Goal: Transaction & Acquisition: Book appointment/travel/reservation

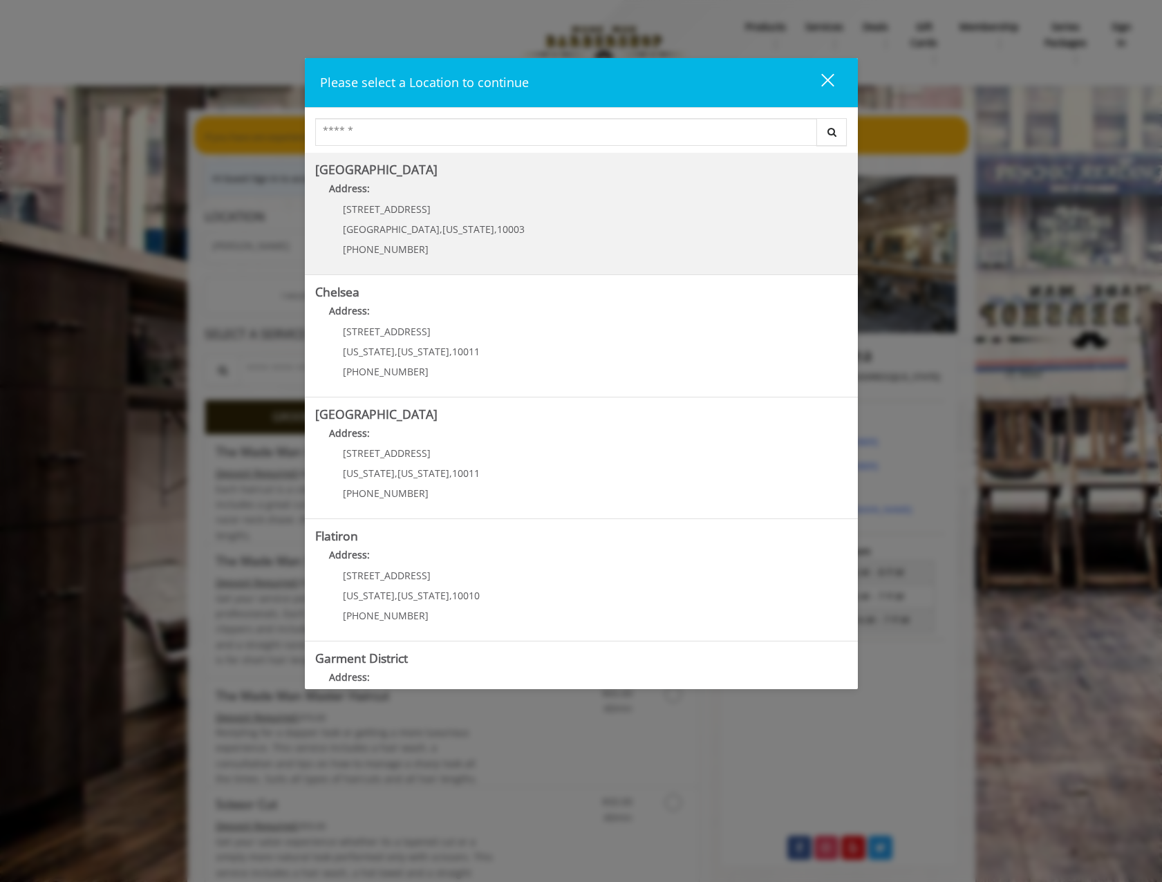
click at [500, 220] on Village "[GEOGRAPHIC_DATA] Address: [STREET_ADDRESS][US_STATE] (212) 598-1840" at bounding box center [581, 213] width 532 height 101
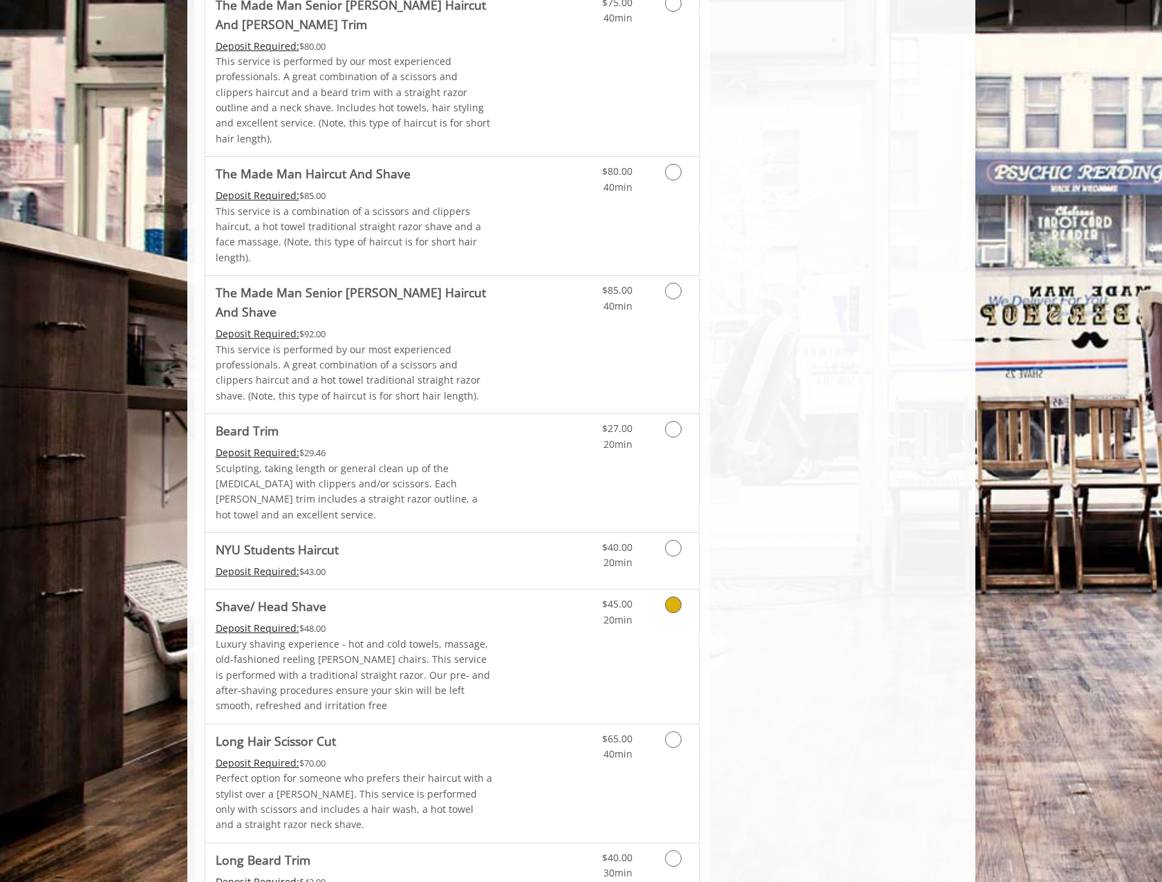
scroll to position [1175, 0]
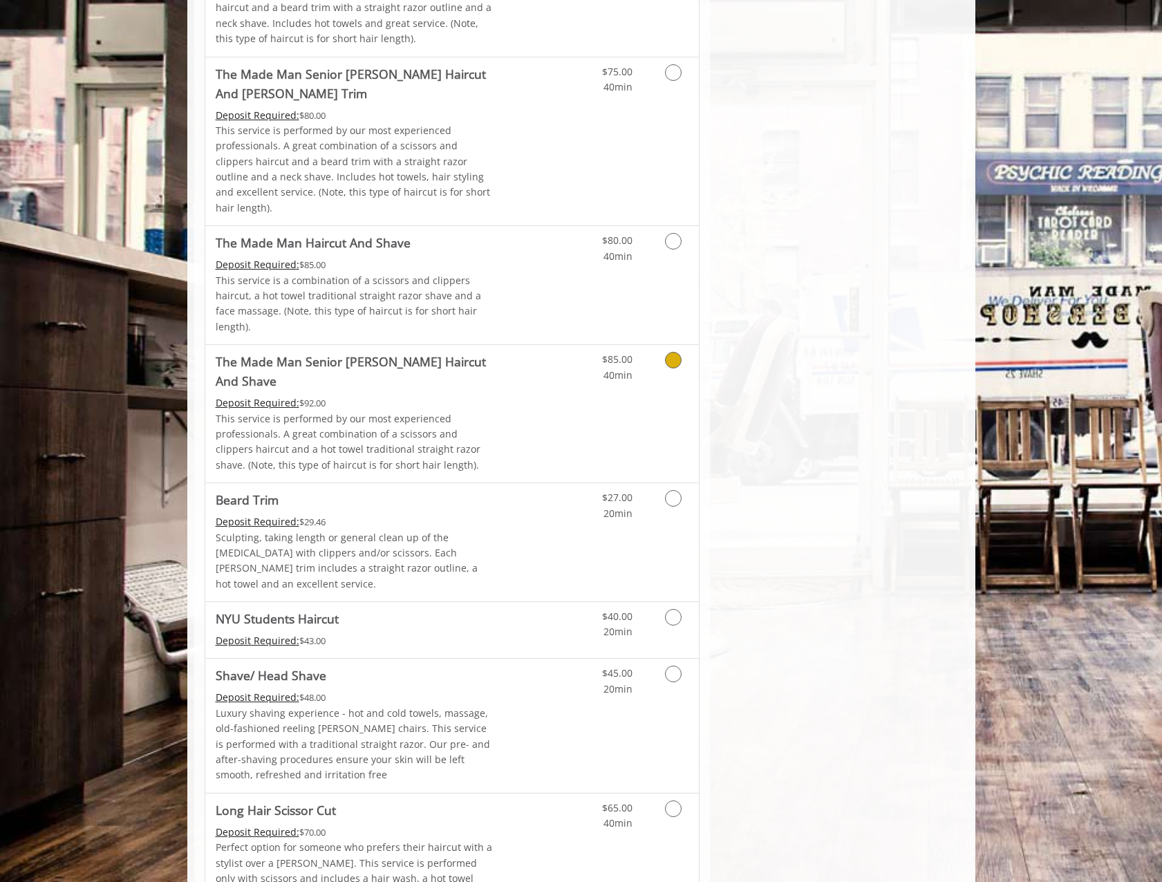
click at [657, 345] on link "Grooming services" at bounding box center [670, 364] width 35 height 38
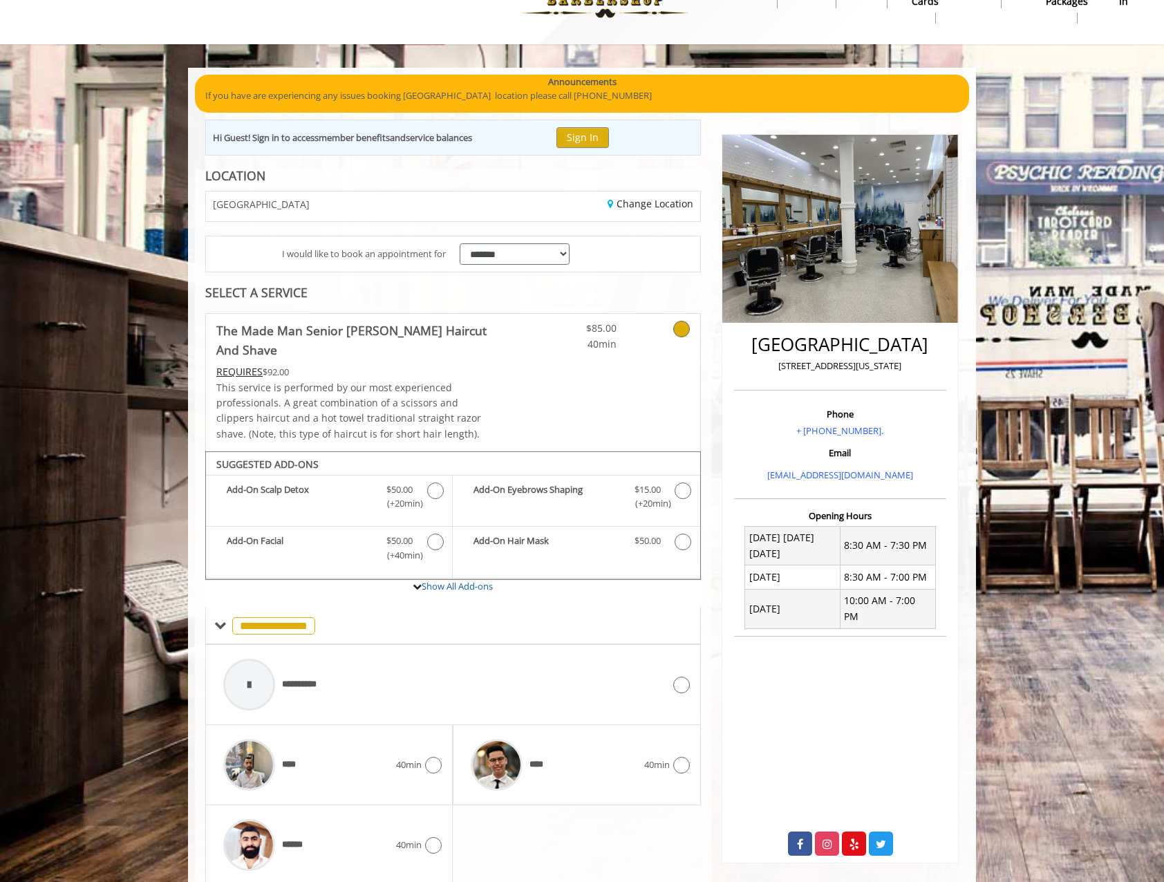
scroll to position [74, 0]
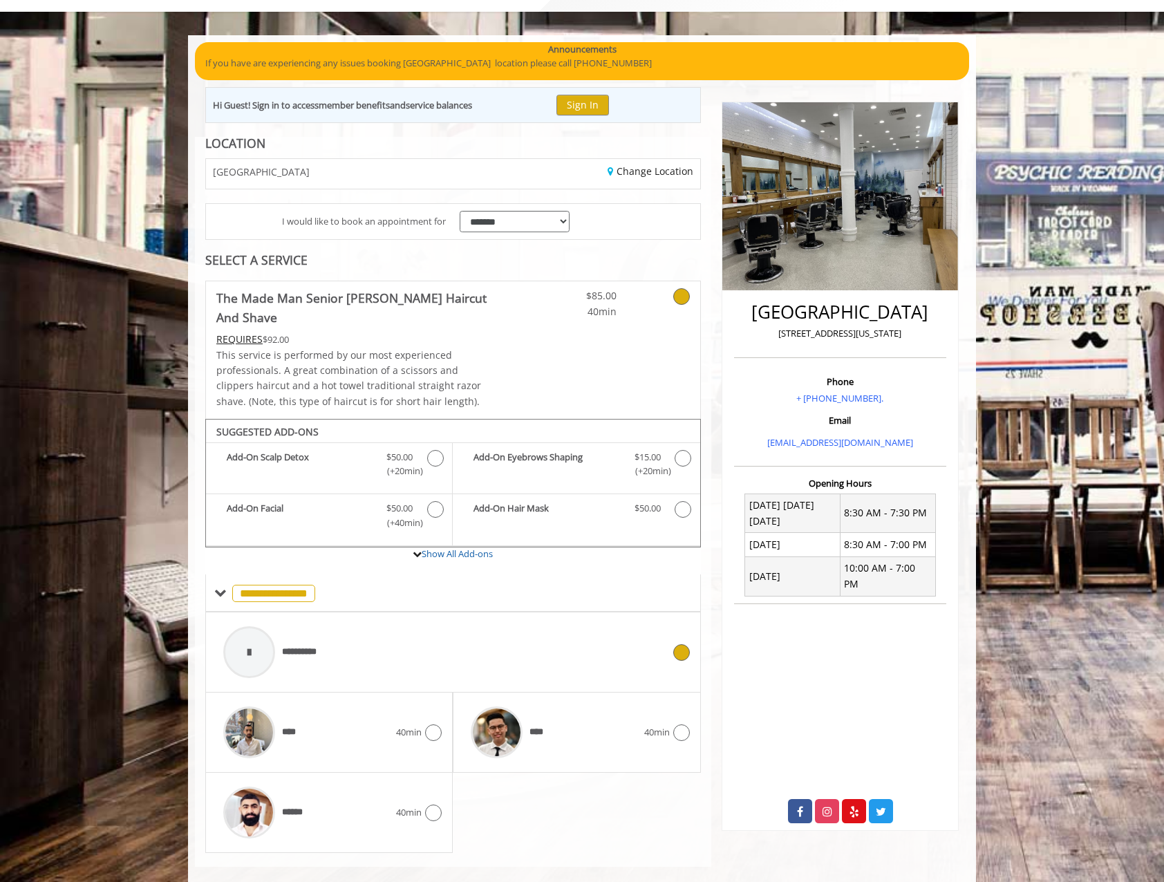
click at [681, 621] on div "**********" at bounding box center [452, 652] width 473 height 66
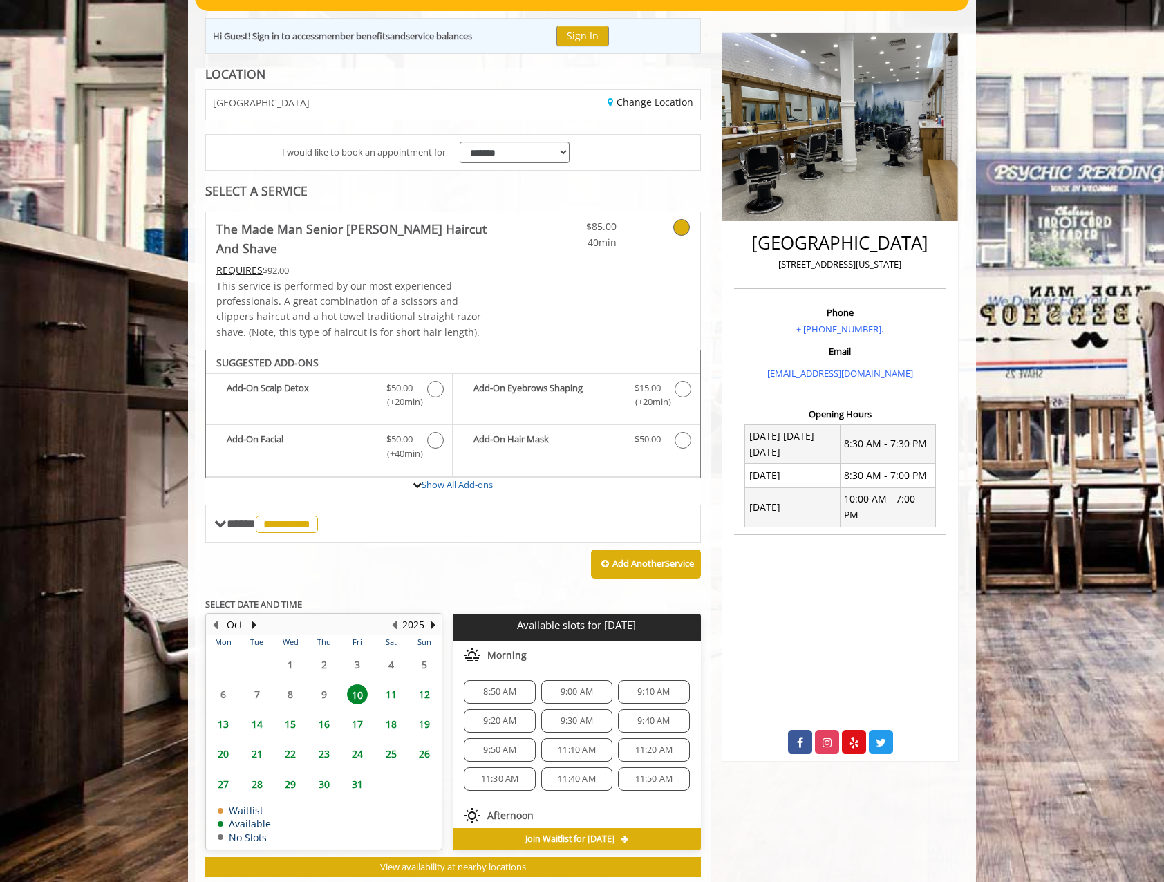
scroll to position [160, 0]
